Goal: Navigation & Orientation: Find specific page/section

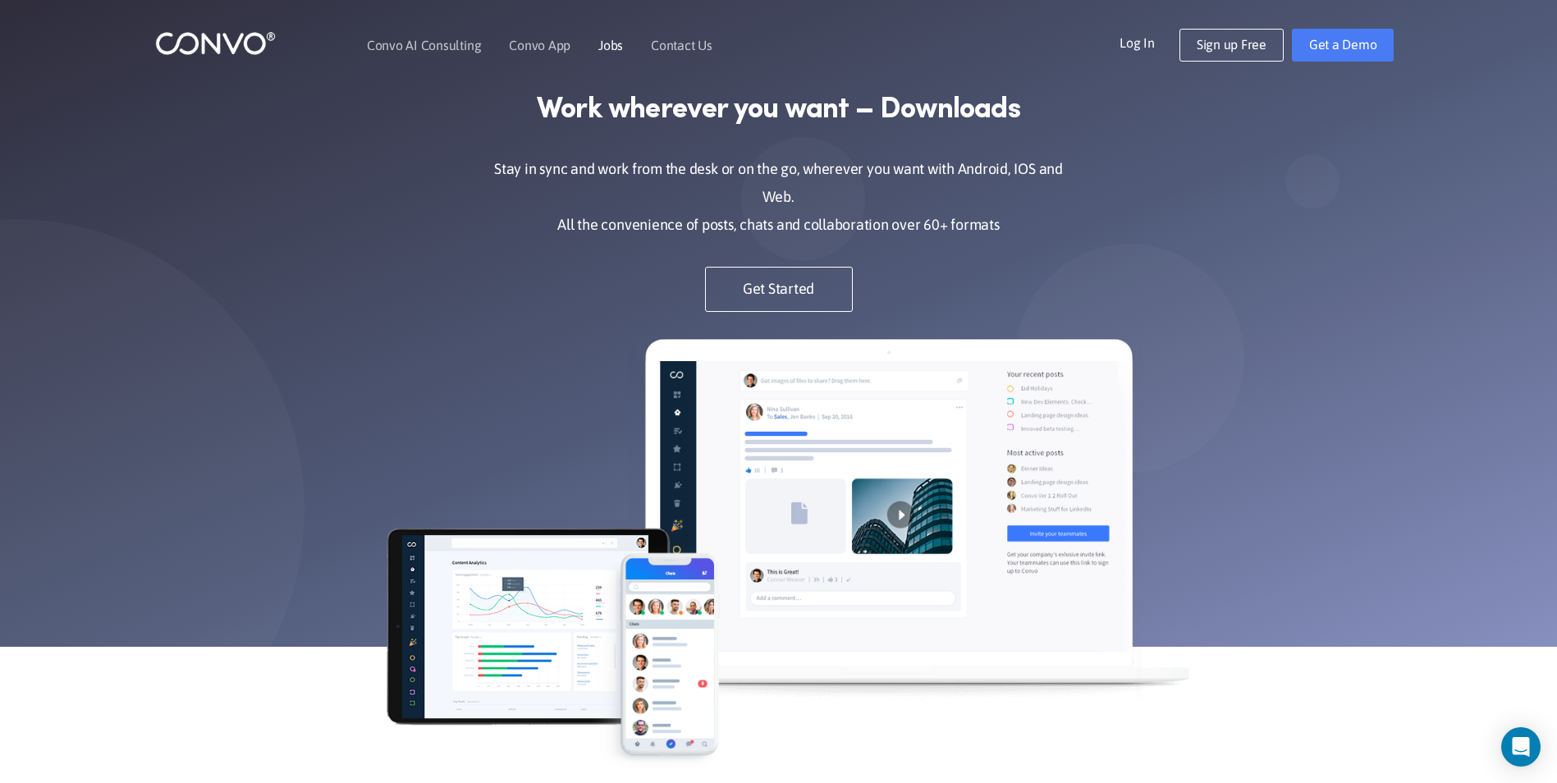
click at [610, 43] on link "Jobs" at bounding box center [610, 45] width 25 height 13
